Goal: Find specific page/section: Find specific page/section

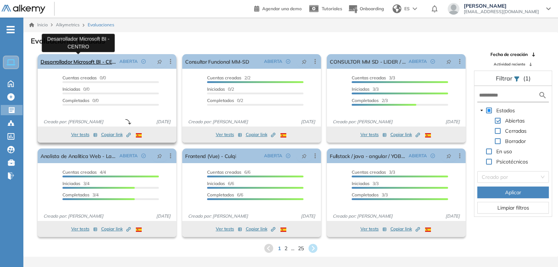
click at [88, 64] on link "Desarrollador Microsoft BI - CENTRO" at bounding box center [79, 61] width 76 height 15
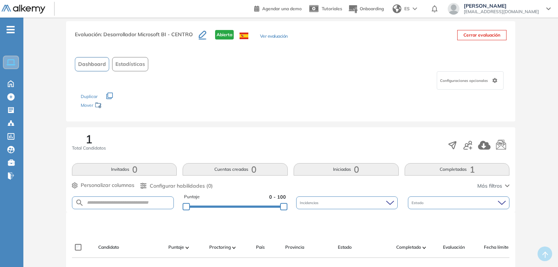
scroll to position [146, 0]
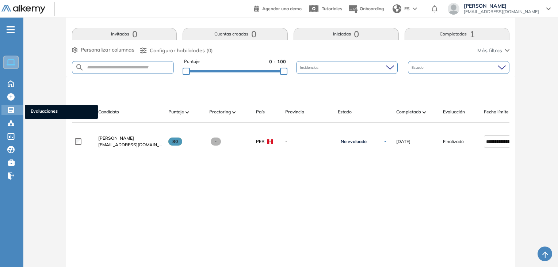
click at [4, 111] on div "Evaluaciones Evaluaciones" at bounding box center [12, 110] width 22 height 10
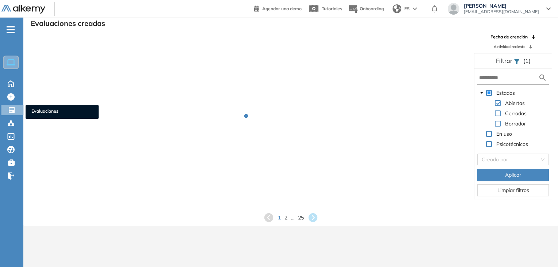
scroll to position [18, 0]
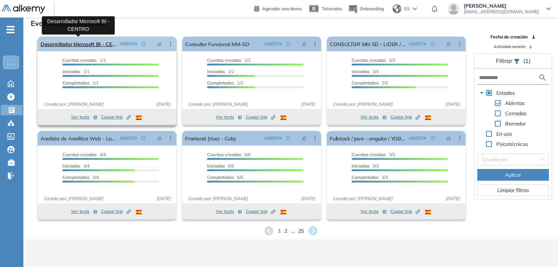
click at [94, 46] on link "Desarrollador Microsoft BI - CENTRO" at bounding box center [79, 44] width 76 height 15
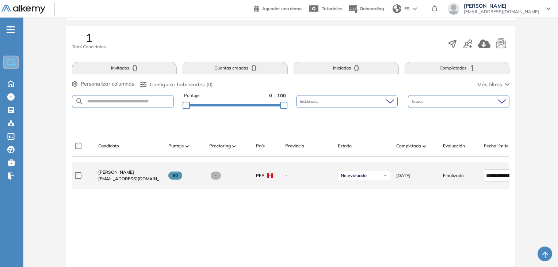
scroll to position [117, 0]
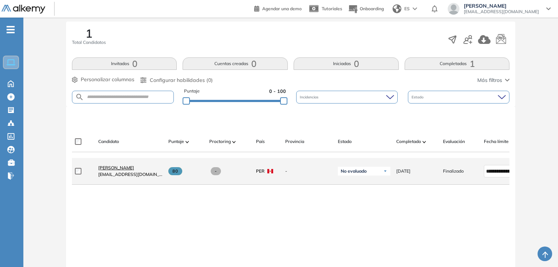
click at [134, 170] on span "[PERSON_NAME]" at bounding box center [116, 167] width 36 height 5
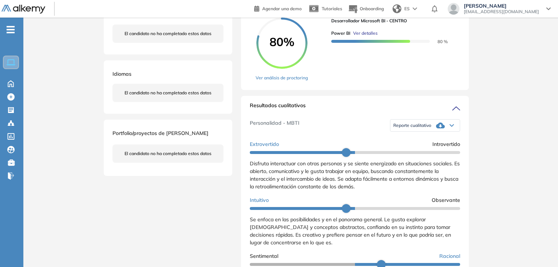
scroll to position [37, 0]
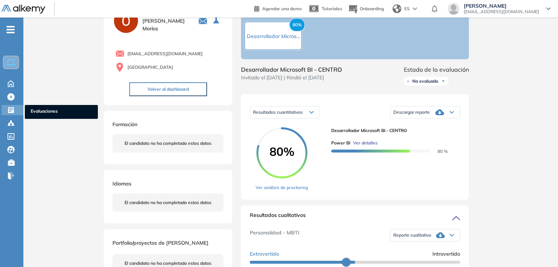
click at [6, 110] on div "Evaluaciones Evaluaciones" at bounding box center [12, 110] width 22 height 10
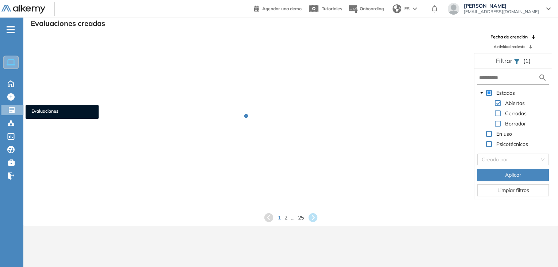
scroll to position [18, 0]
